Goal: Task Accomplishment & Management: Use online tool/utility

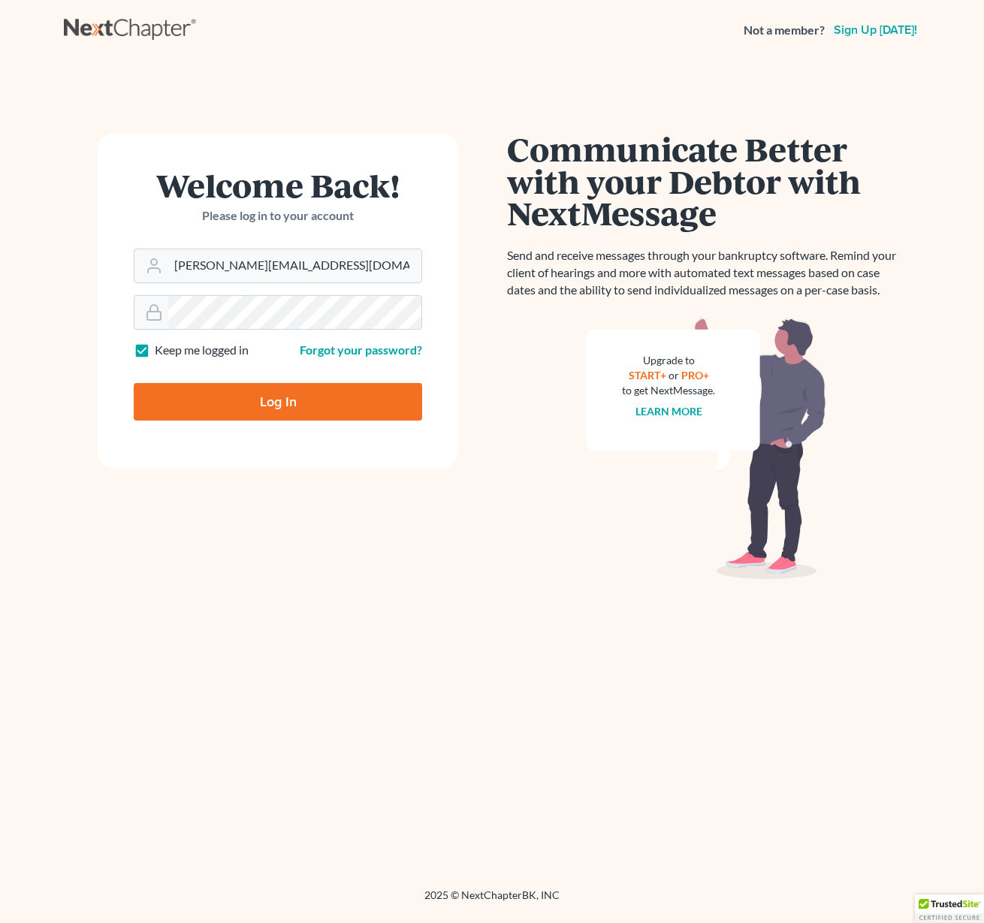
click at [340, 559] on div "Welcome Back! Please log in to your account Email Address [PERSON_NAME][EMAIL_A…" at bounding box center [278, 474] width 428 height 683
click at [189, 263] on input "[PERSON_NAME][EMAIL_ADDRESS][DOMAIN_NAME]" at bounding box center [294, 265] width 253 height 33
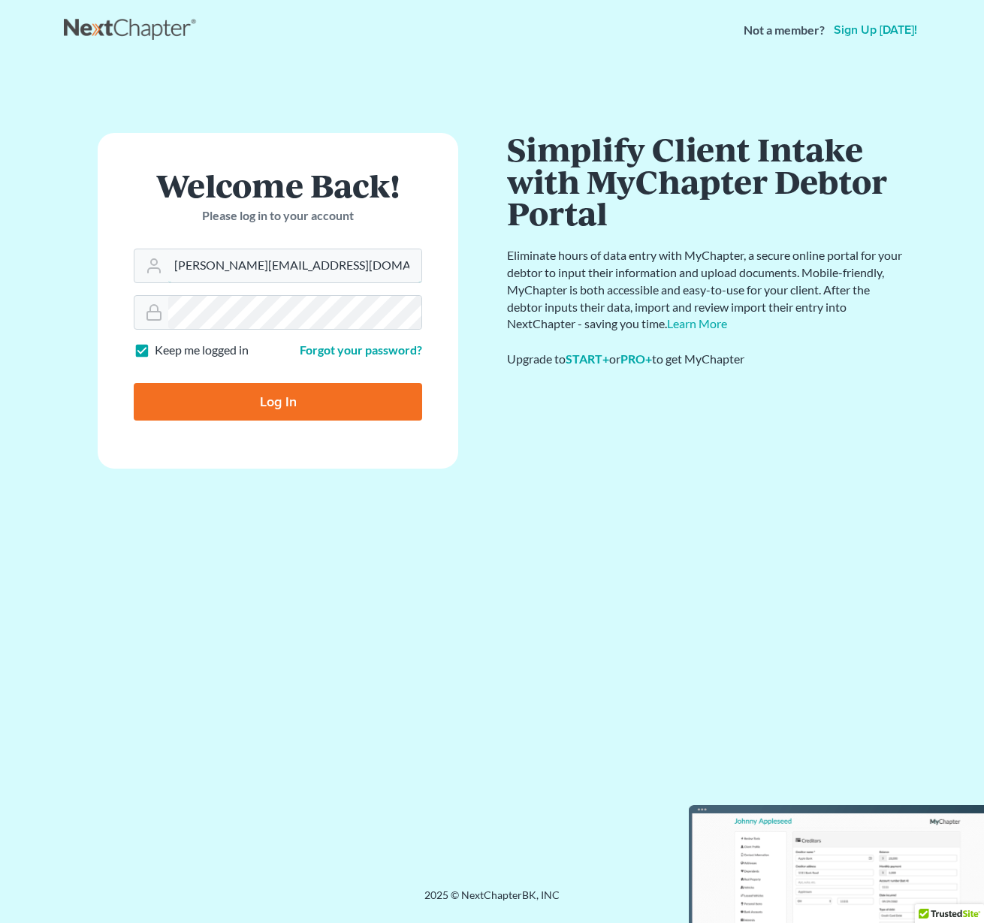
type input "[PERSON_NAME][EMAIL_ADDRESS][DOMAIN_NAME]"
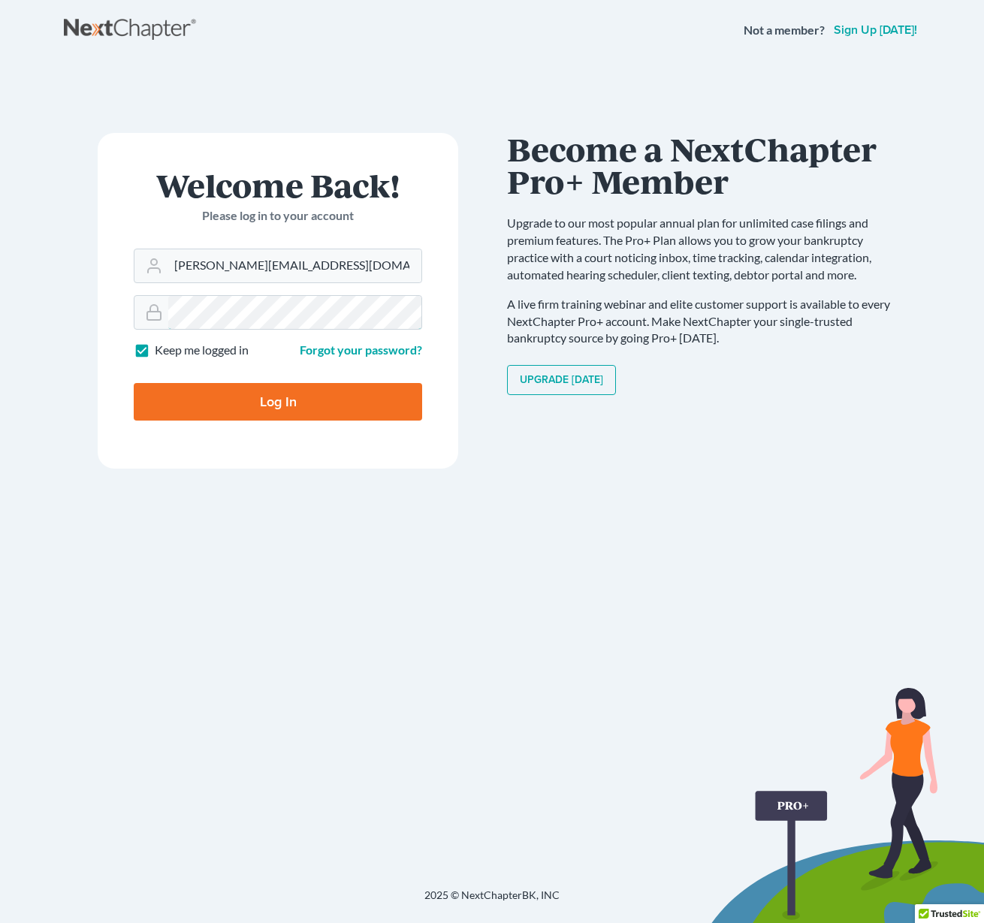
click at [134, 383] on input "Log In" at bounding box center [278, 402] width 289 height 38
type input "Thinking..."
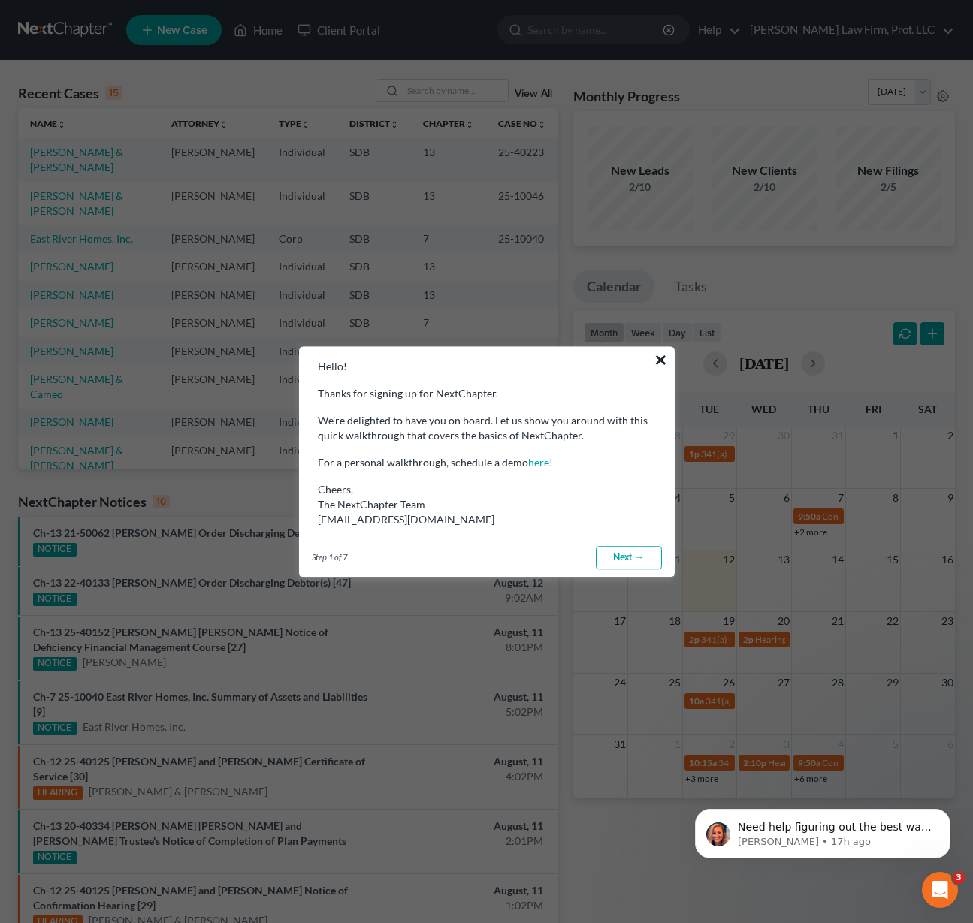
click at [657, 363] on button "×" at bounding box center [661, 360] width 14 height 24
